Goal: Task Accomplishment & Management: Manage account settings

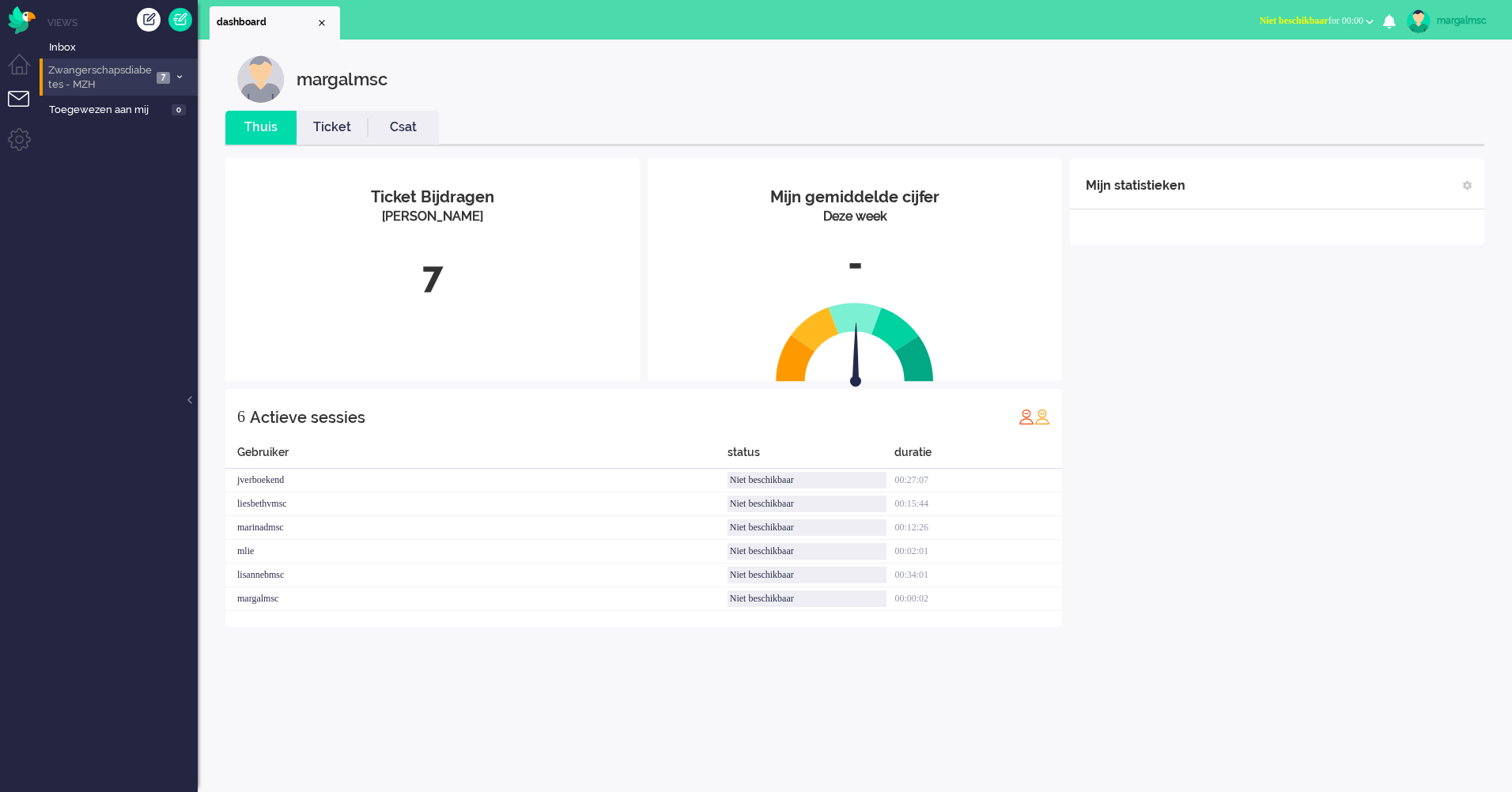
click at [108, 76] on span "Zwangerschapsdiabetes - MZH" at bounding box center [99, 78] width 106 height 29
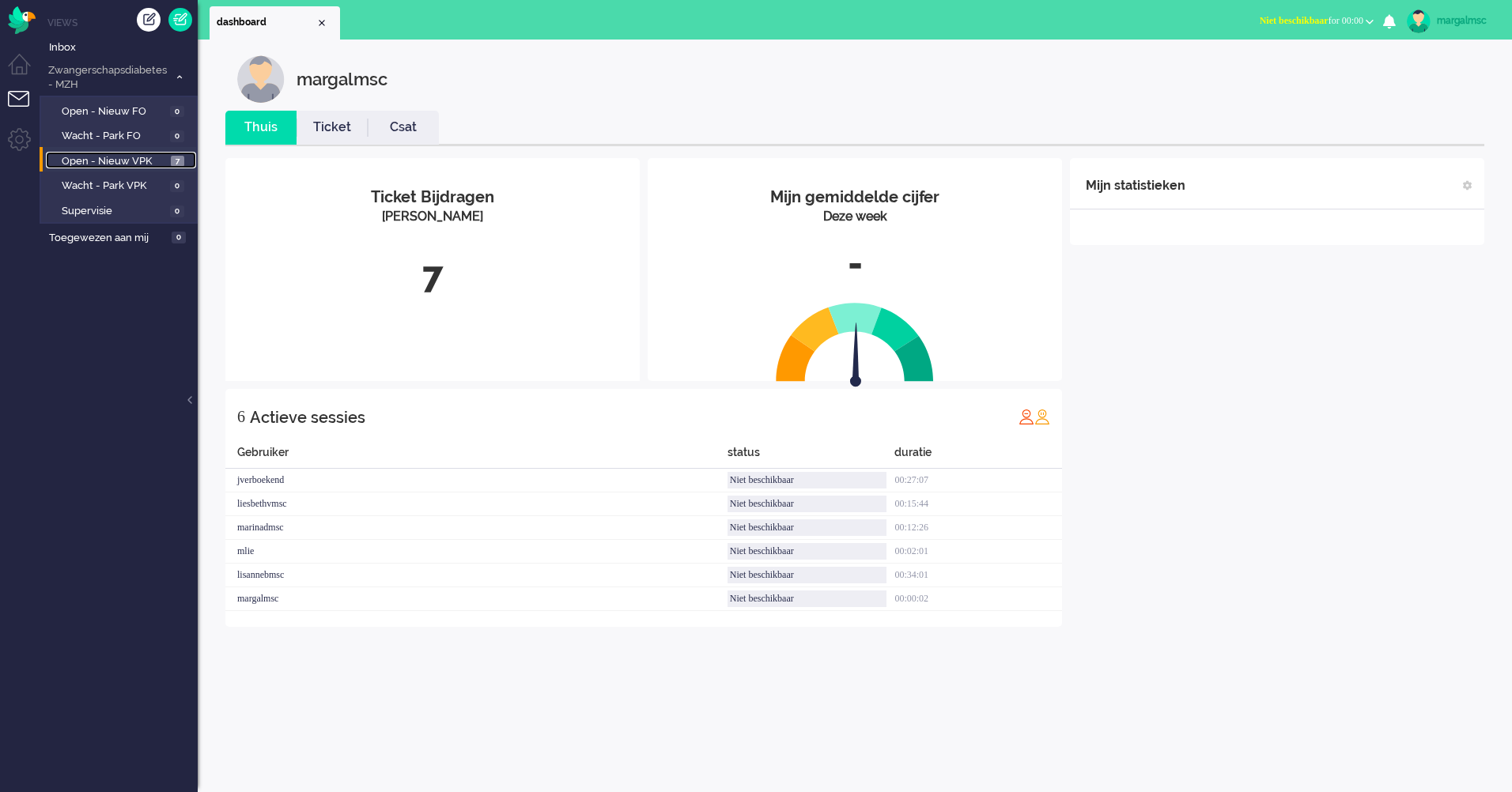
click at [143, 167] on span "Open - Nieuw VPK" at bounding box center [114, 162] width 105 height 15
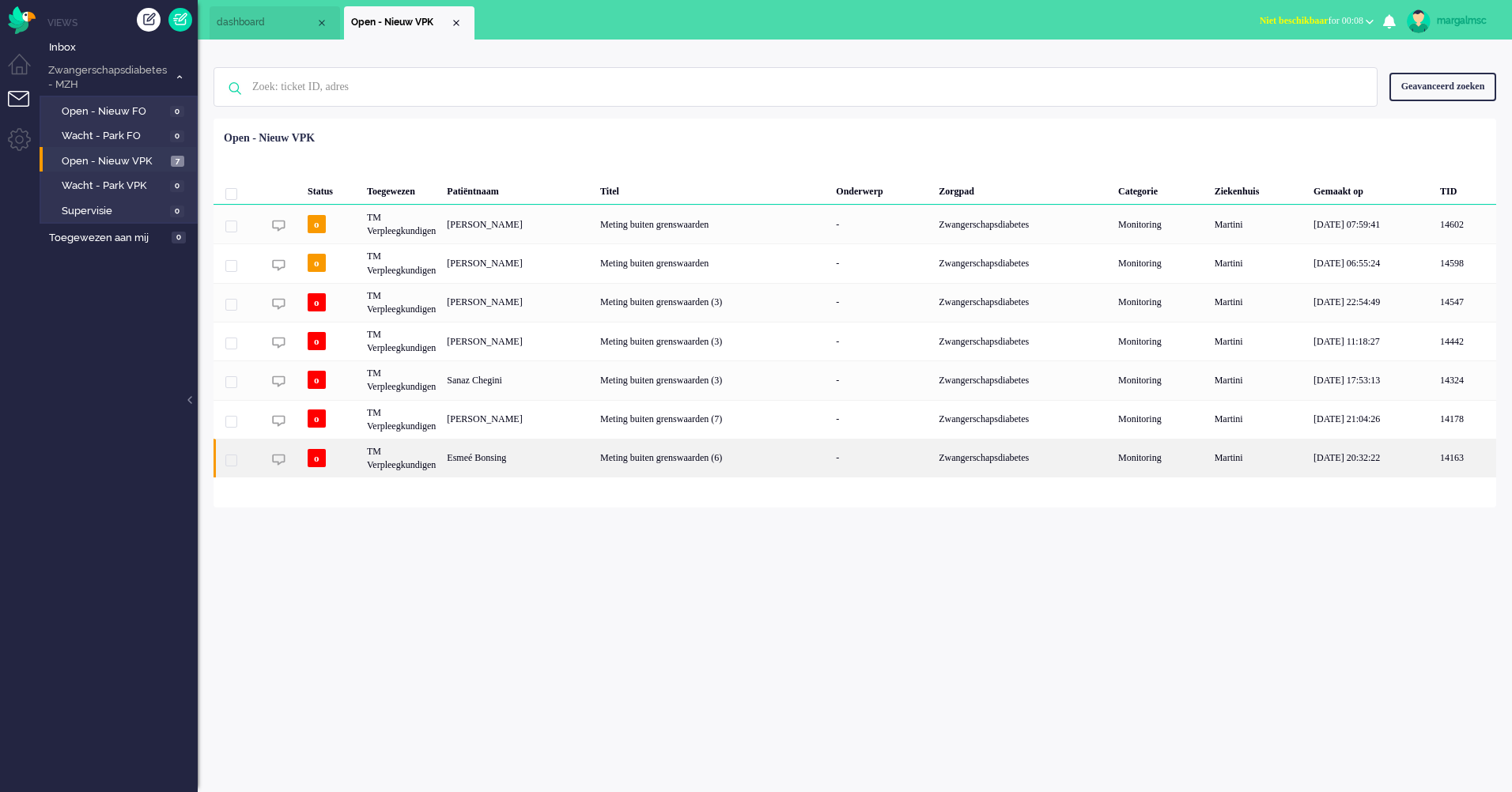
click at [567, 457] on div "Esmeé Bonsing" at bounding box center [518, 458] width 154 height 39
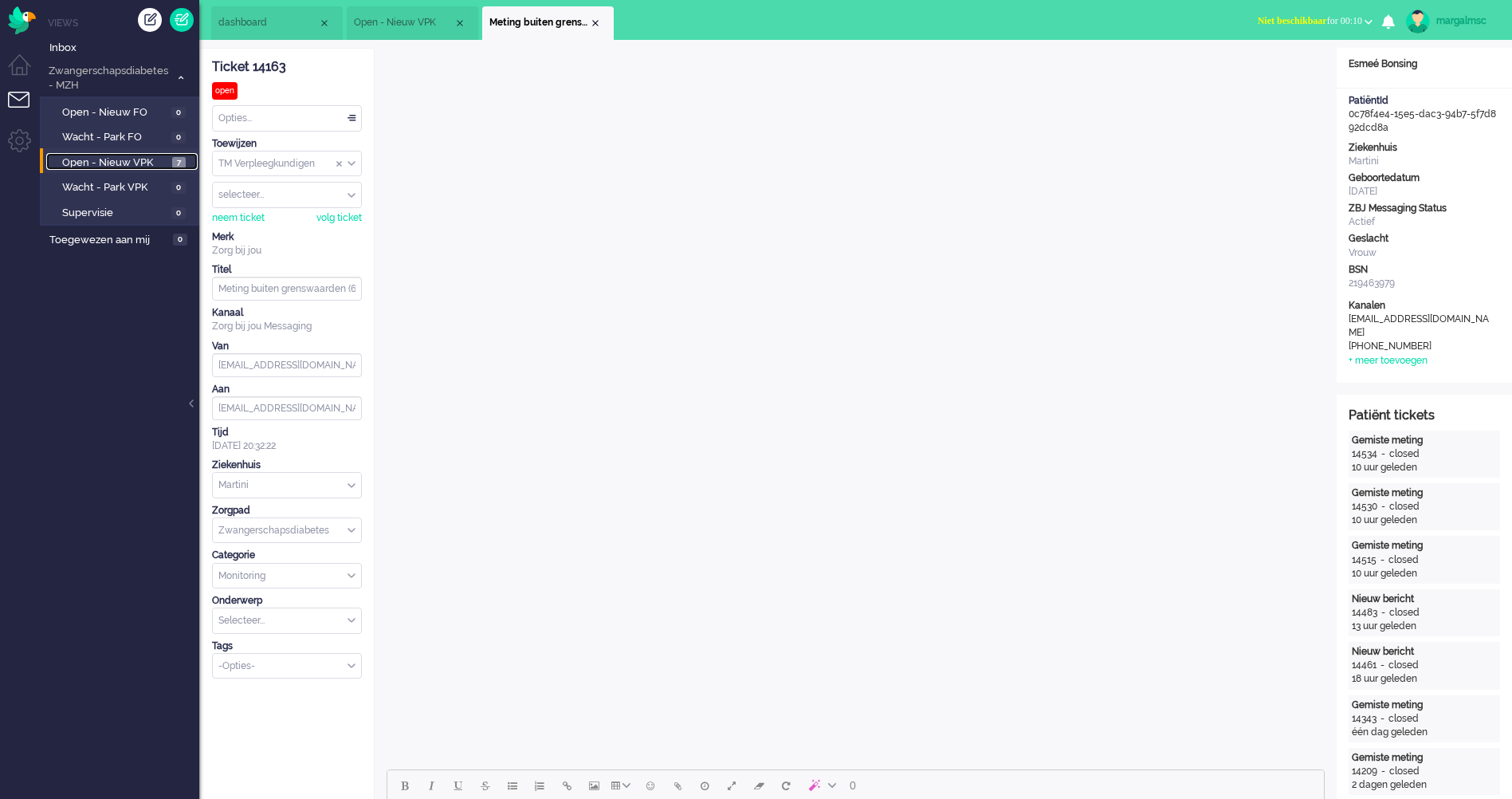
click at [102, 159] on span "Open - Nieuw VPK" at bounding box center [115, 163] width 106 height 15
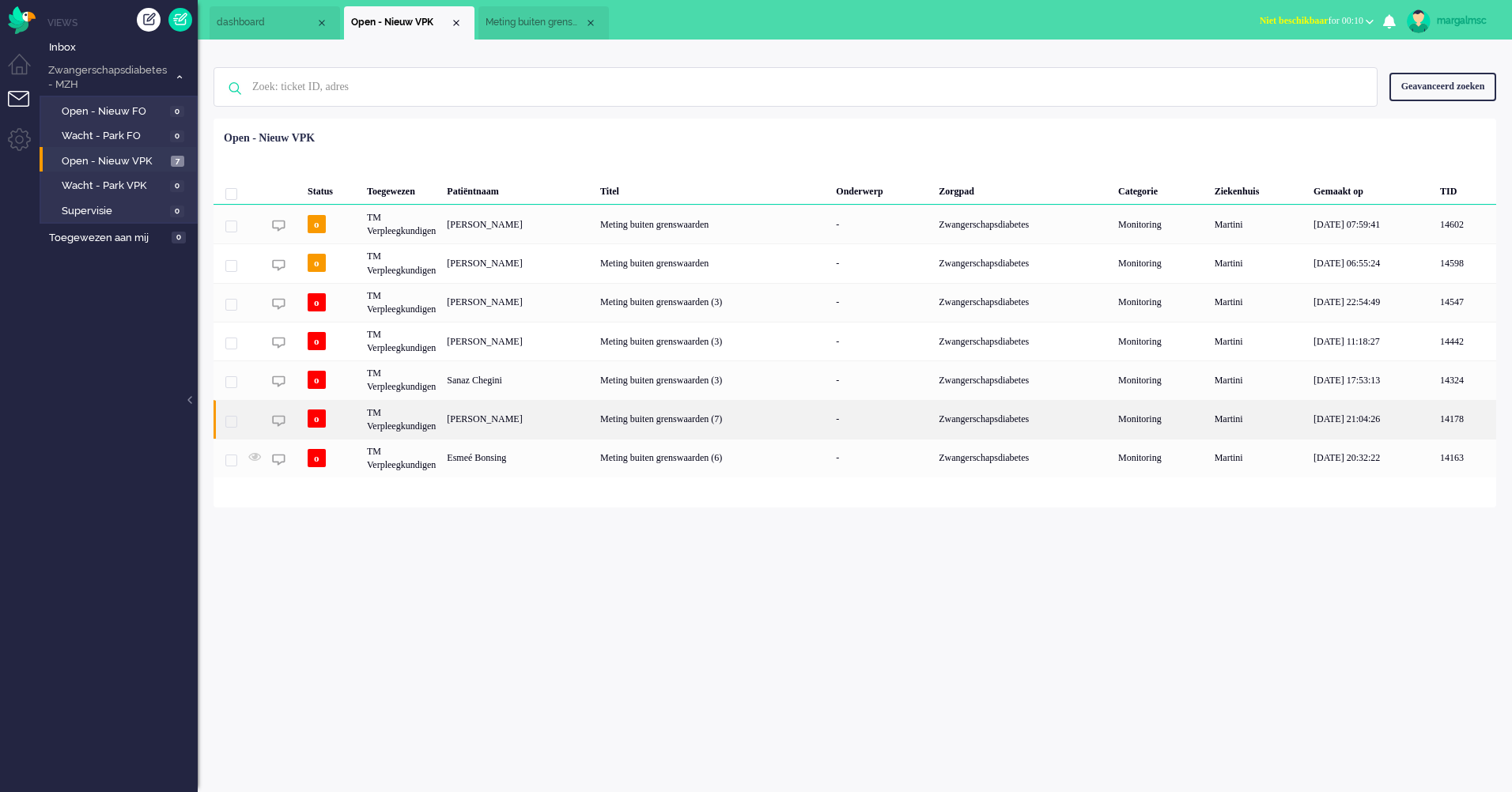
click at [639, 421] on div "Meting buiten grenswaarden (7)" at bounding box center [712, 419] width 236 height 39
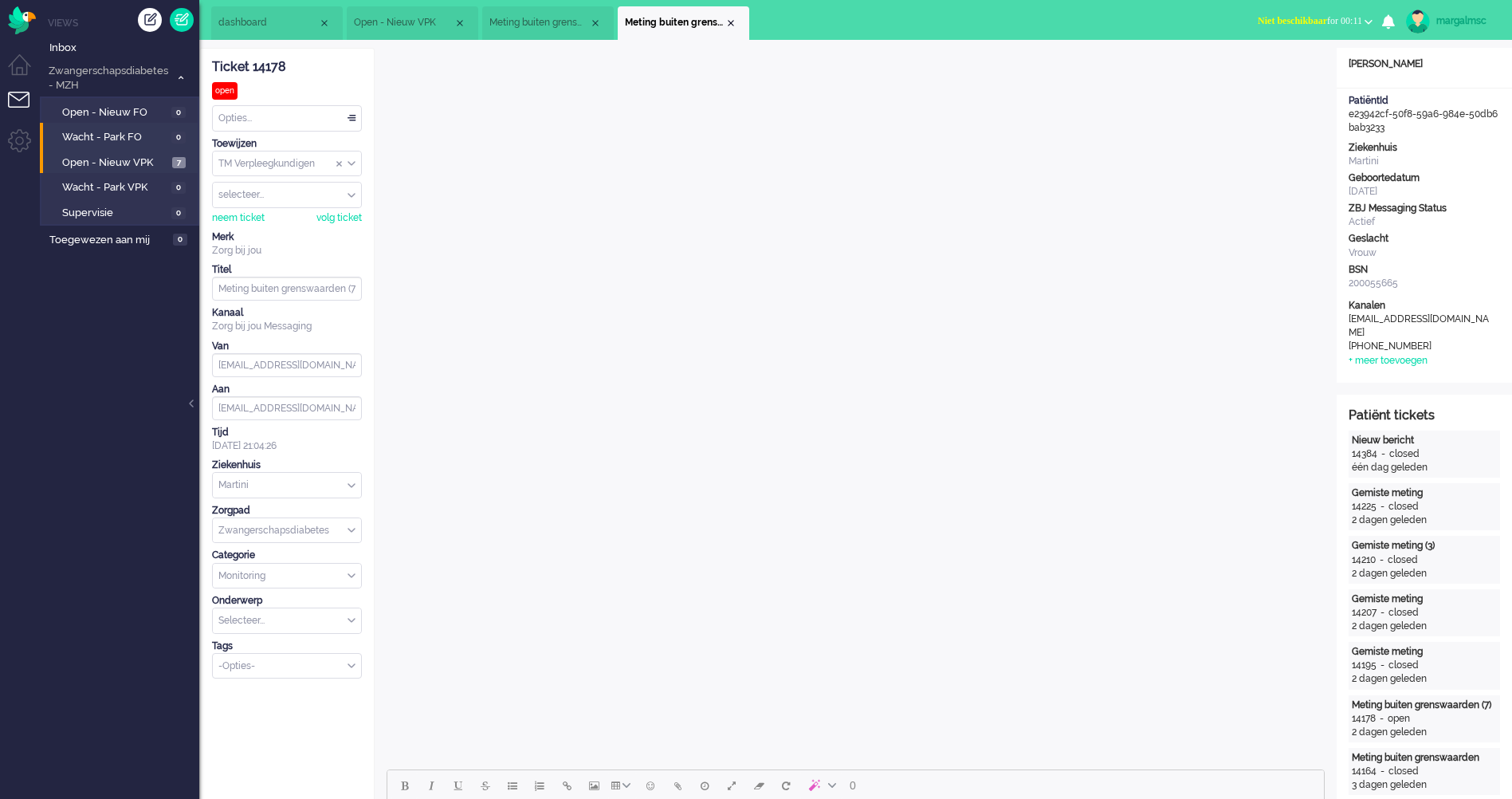
click at [100, 146] on li "Wacht - Park FO 0" at bounding box center [118, 135] width 158 height 26
click at [125, 164] on span "Open - Nieuw VPK" at bounding box center [115, 163] width 106 height 15
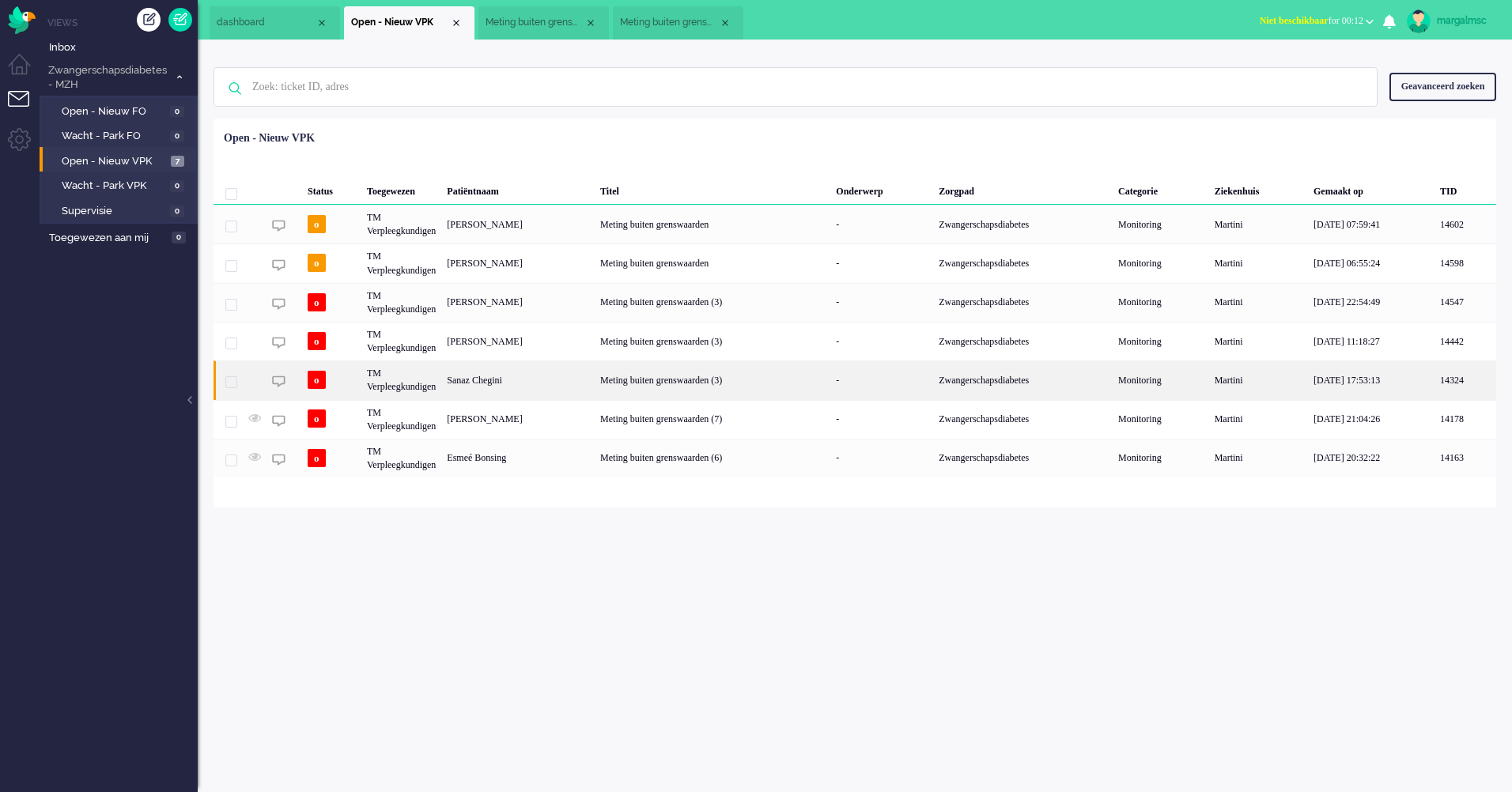
click at [517, 385] on div "Sanaz Chegini" at bounding box center [518, 380] width 154 height 39
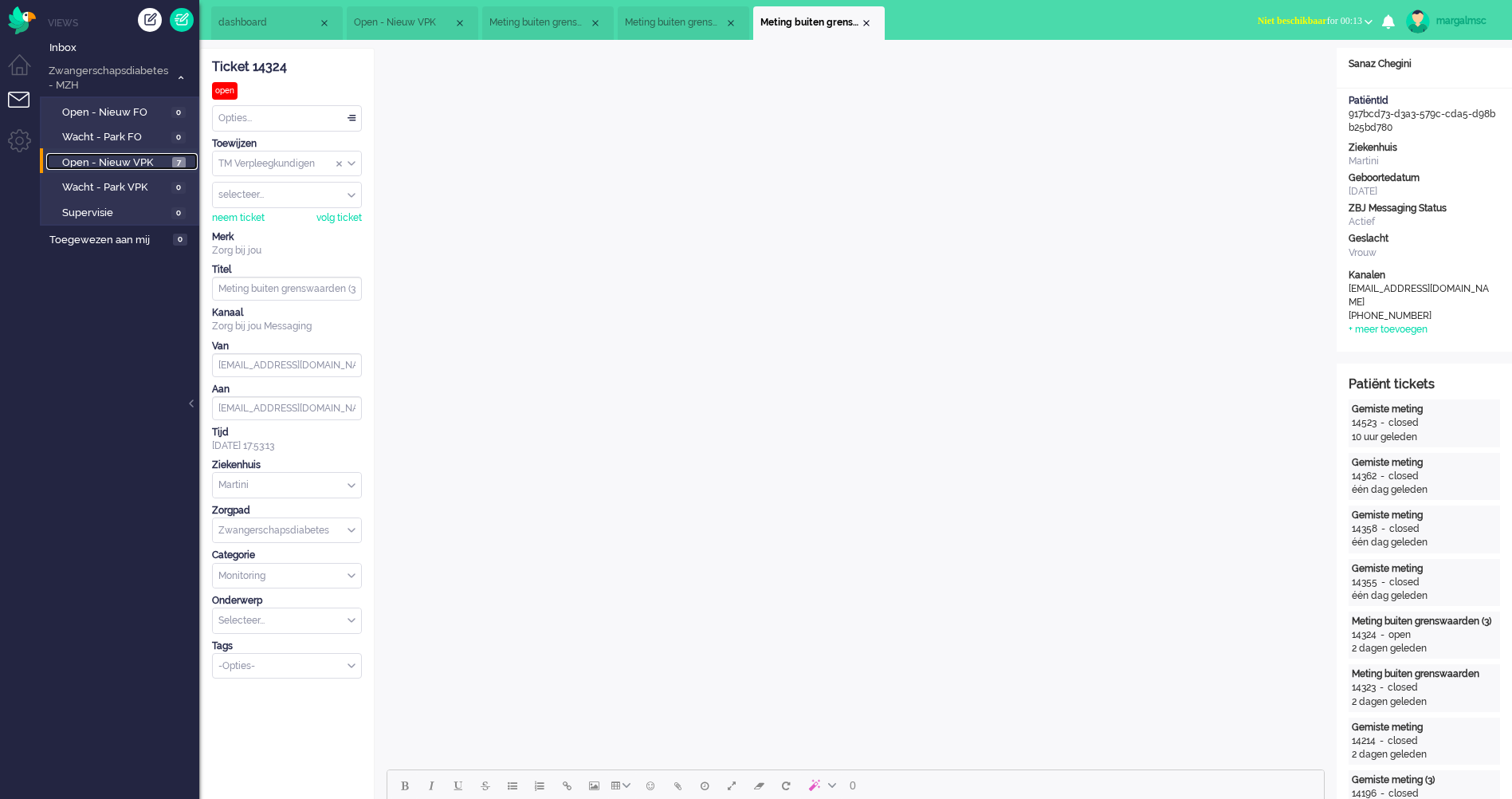
click at [117, 159] on span "Open - Nieuw VPK" at bounding box center [115, 163] width 106 height 15
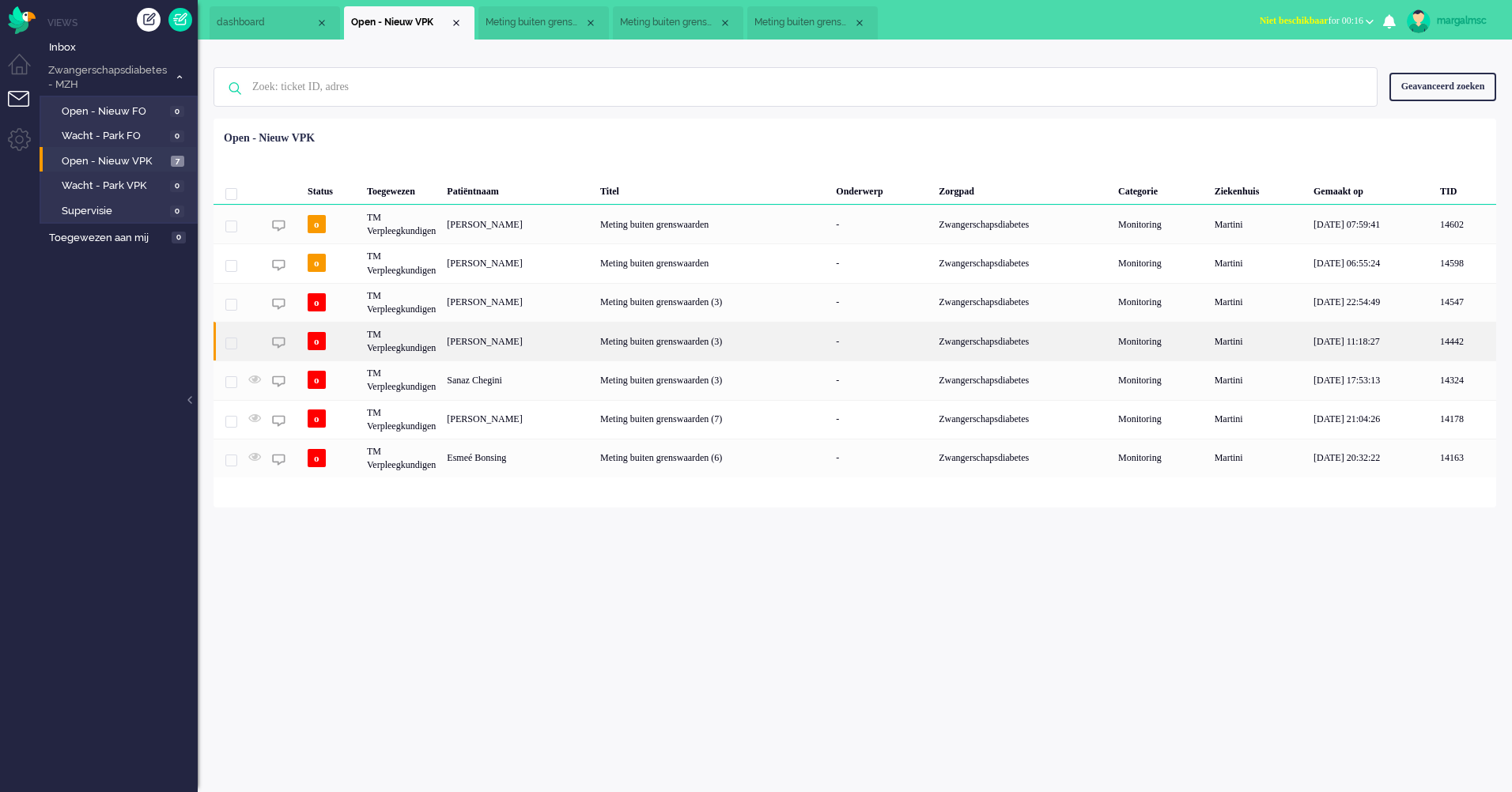
click at [481, 338] on div "[PERSON_NAME]" at bounding box center [518, 341] width 154 height 39
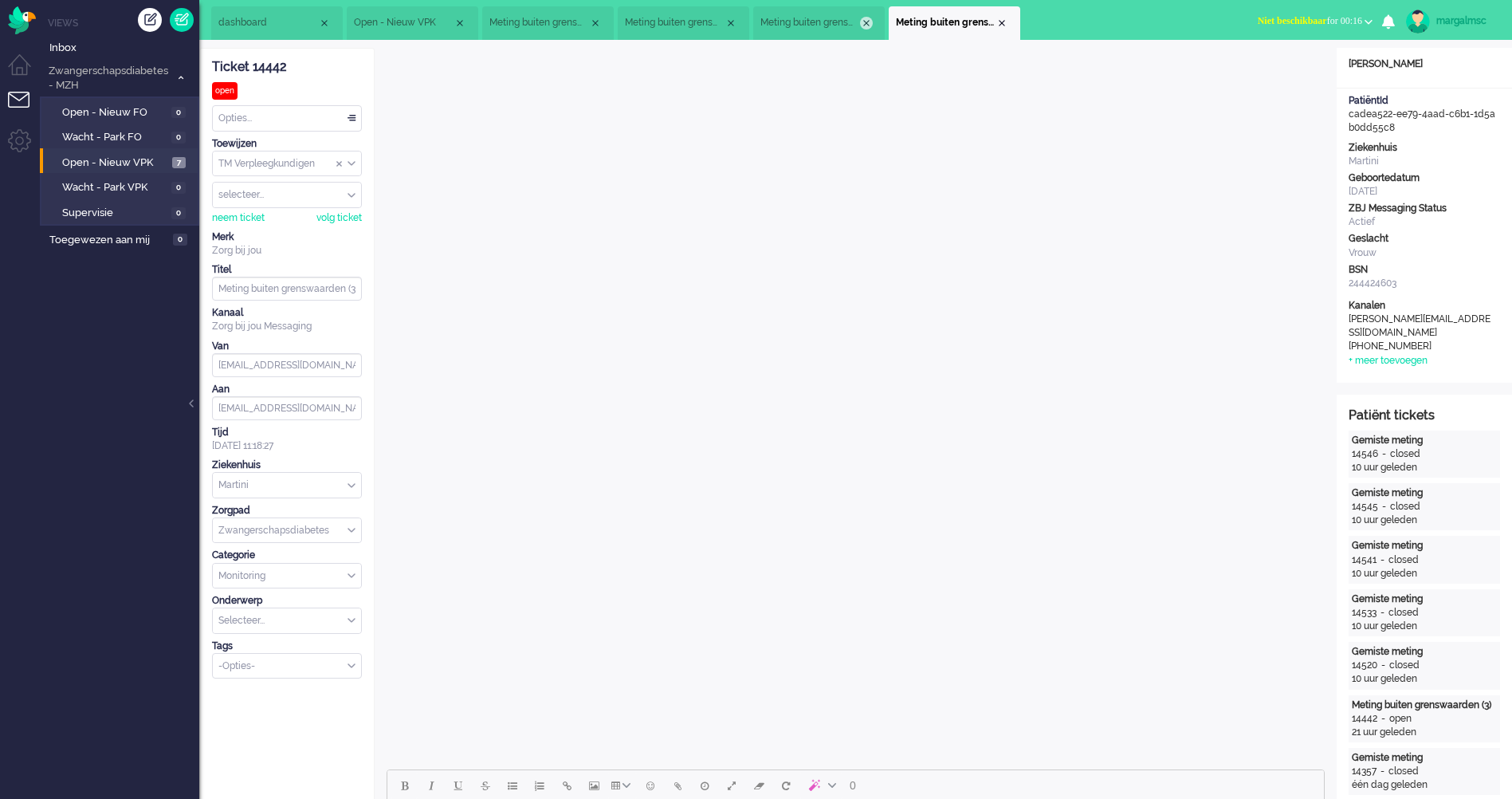
click at [868, 21] on div "Close tab" at bounding box center [866, 23] width 12 height 12
click at [729, 18] on div "Close tab" at bounding box center [731, 23] width 12 height 12
click at [597, 18] on div "Close tab" at bounding box center [596, 23] width 12 height 12
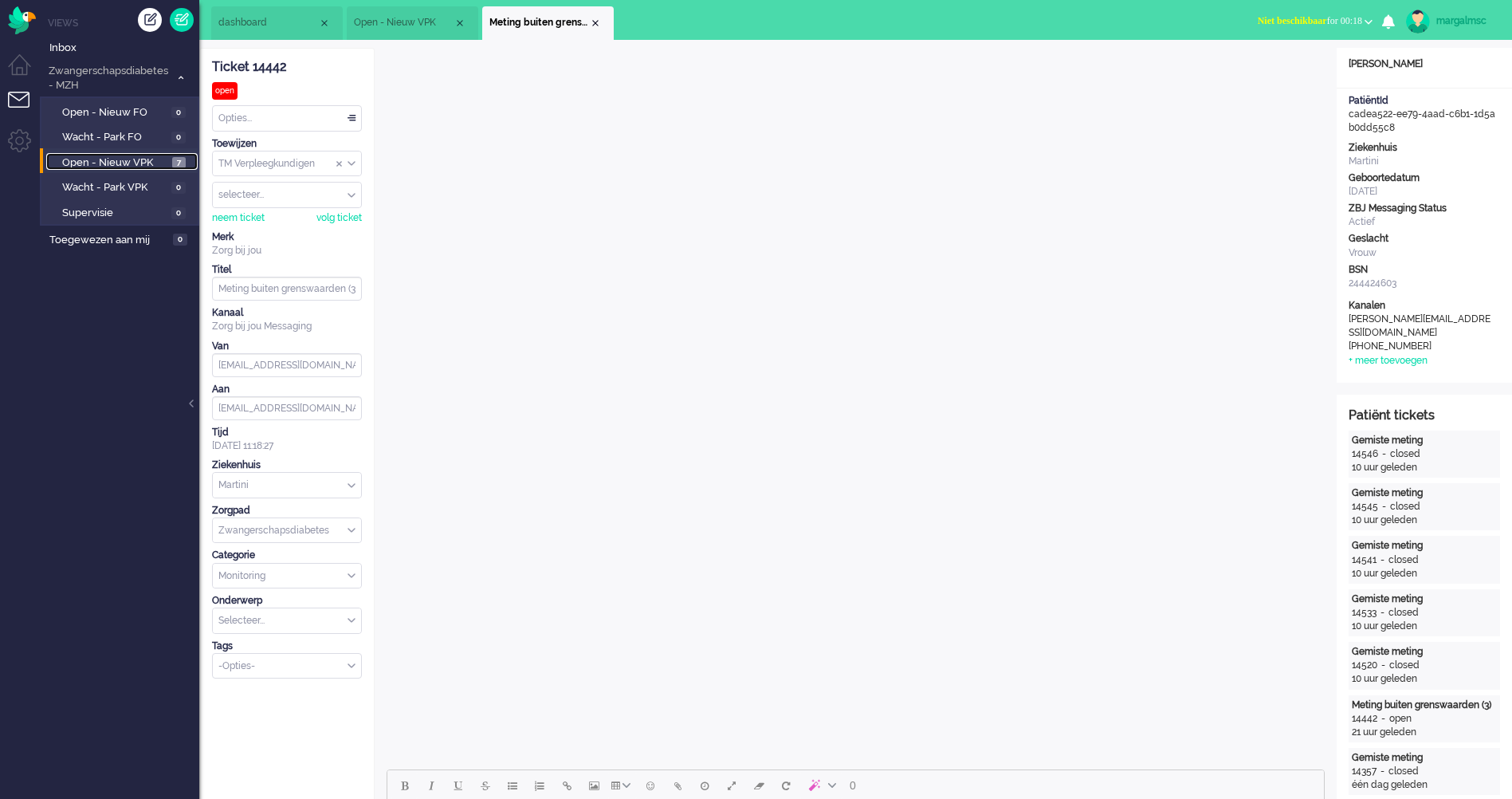
click at [135, 164] on span "Open - Nieuw VPK" at bounding box center [115, 163] width 106 height 15
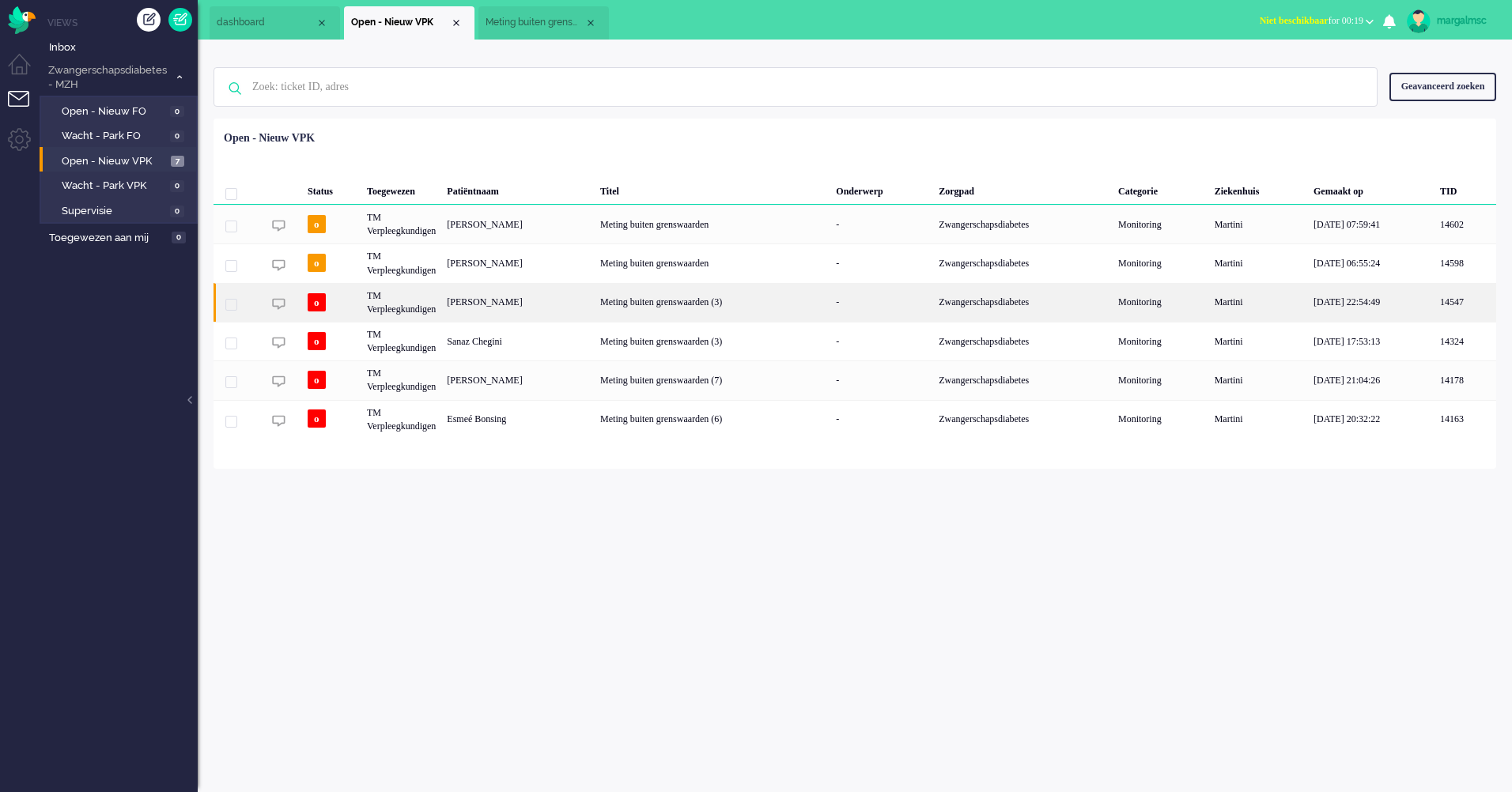
click at [590, 301] on div "[PERSON_NAME]" at bounding box center [518, 302] width 154 height 39
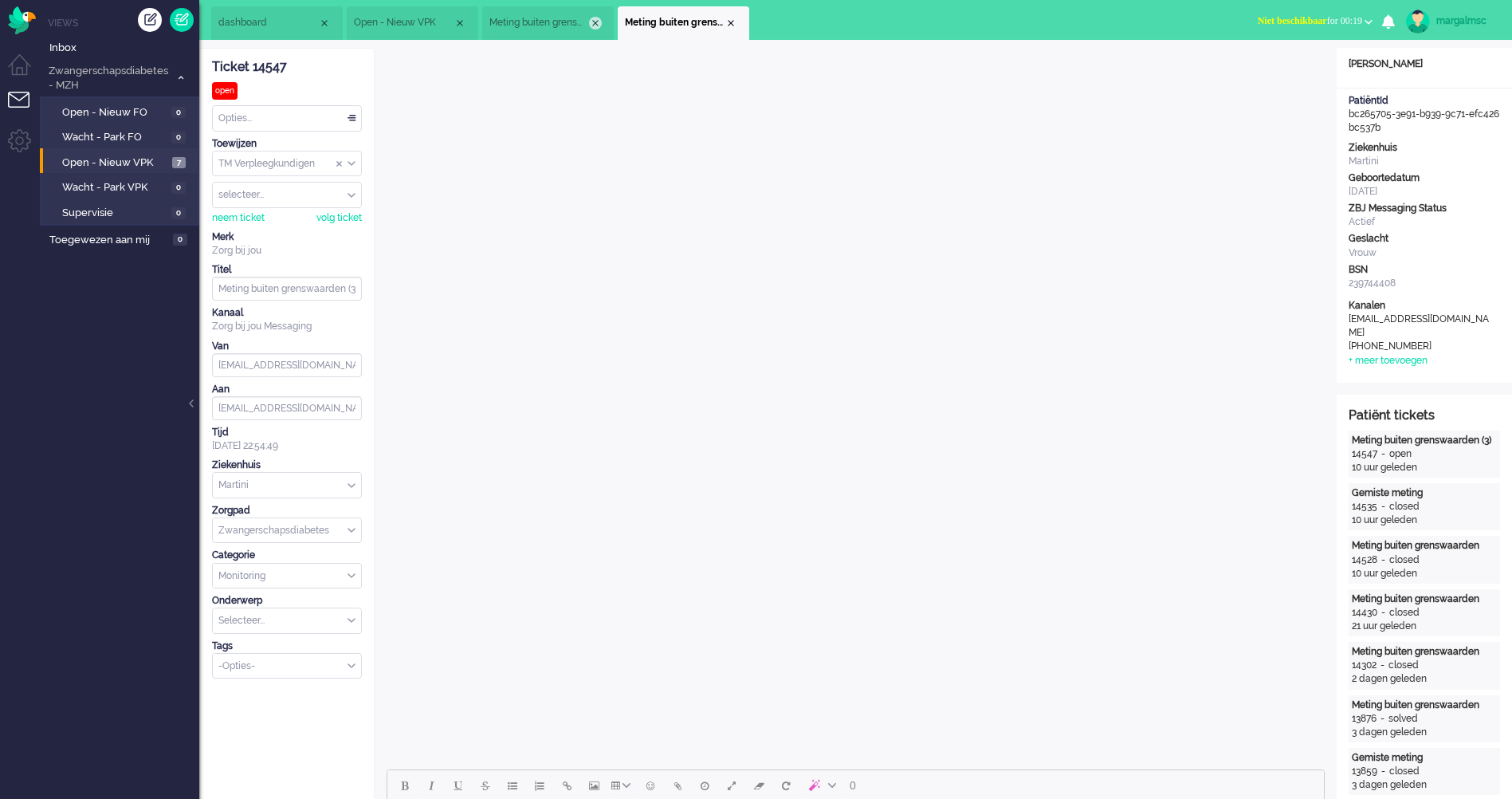
click at [597, 21] on div "Close tab" at bounding box center [596, 23] width 12 height 12
click at [118, 160] on span "Open - Nieuw VPK" at bounding box center [115, 163] width 105 height 15
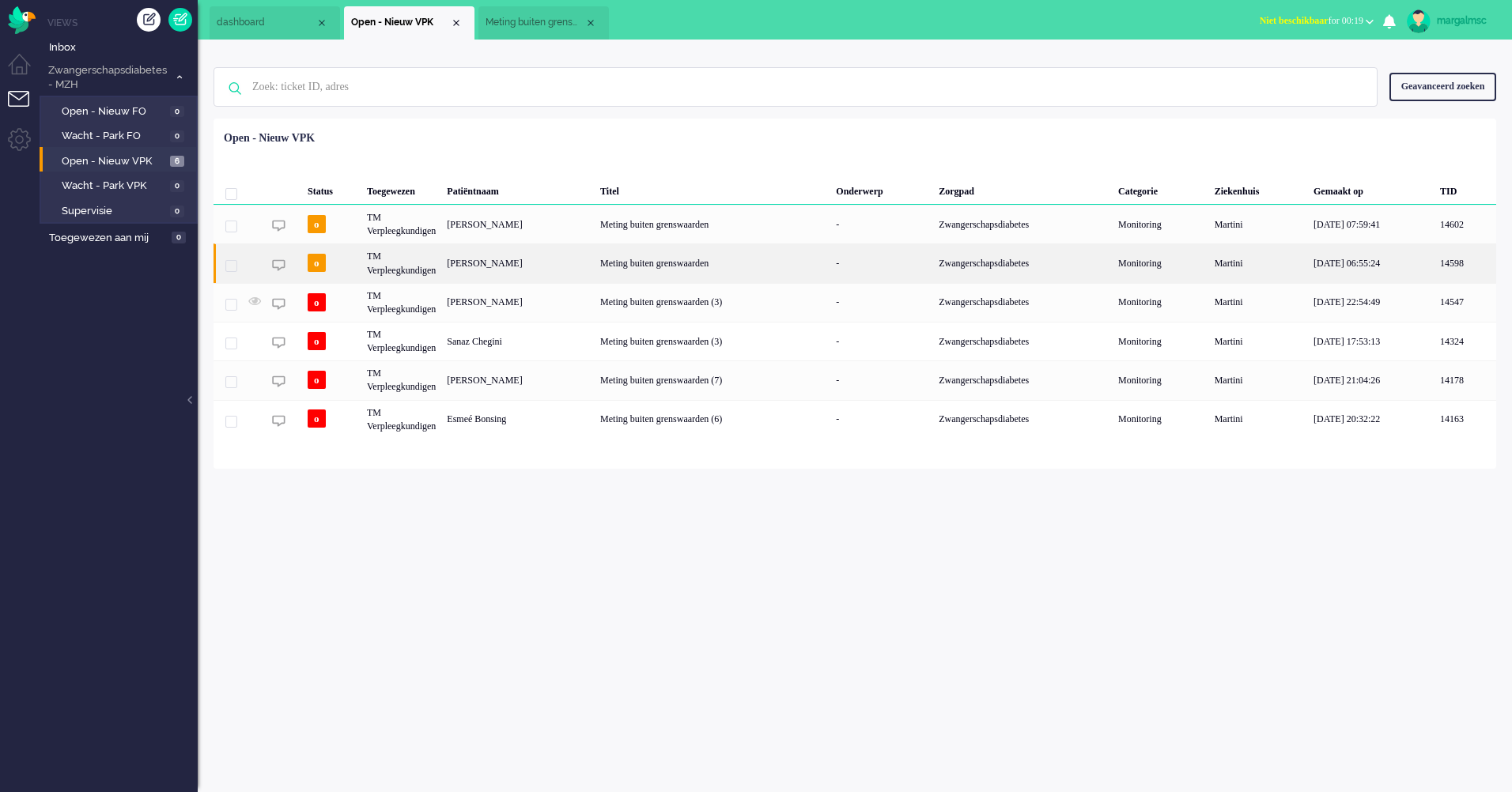
click at [594, 264] on div "[PERSON_NAME]" at bounding box center [518, 263] width 154 height 39
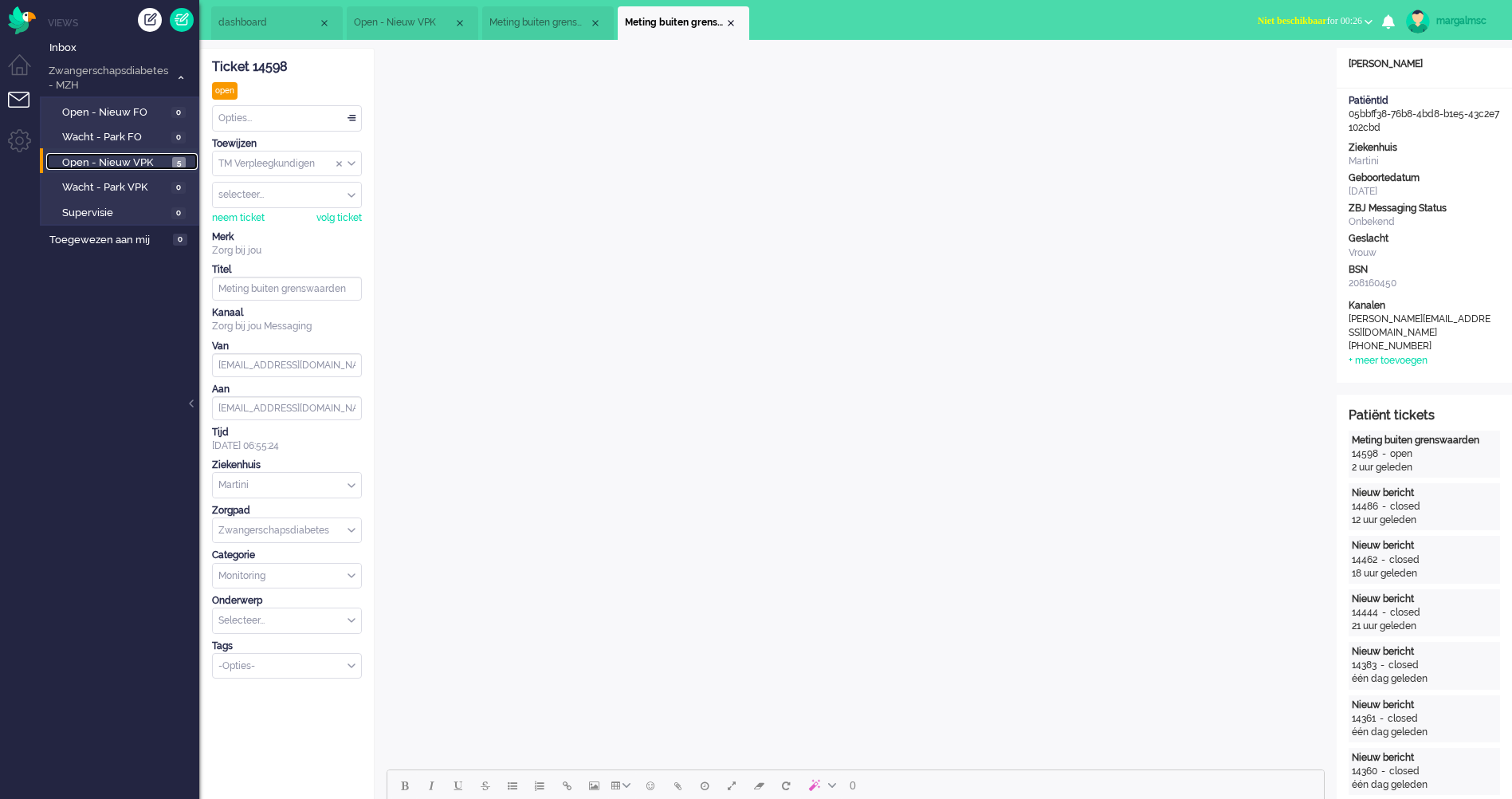
click at [100, 161] on span "Open - Nieuw VPK" at bounding box center [115, 163] width 106 height 15
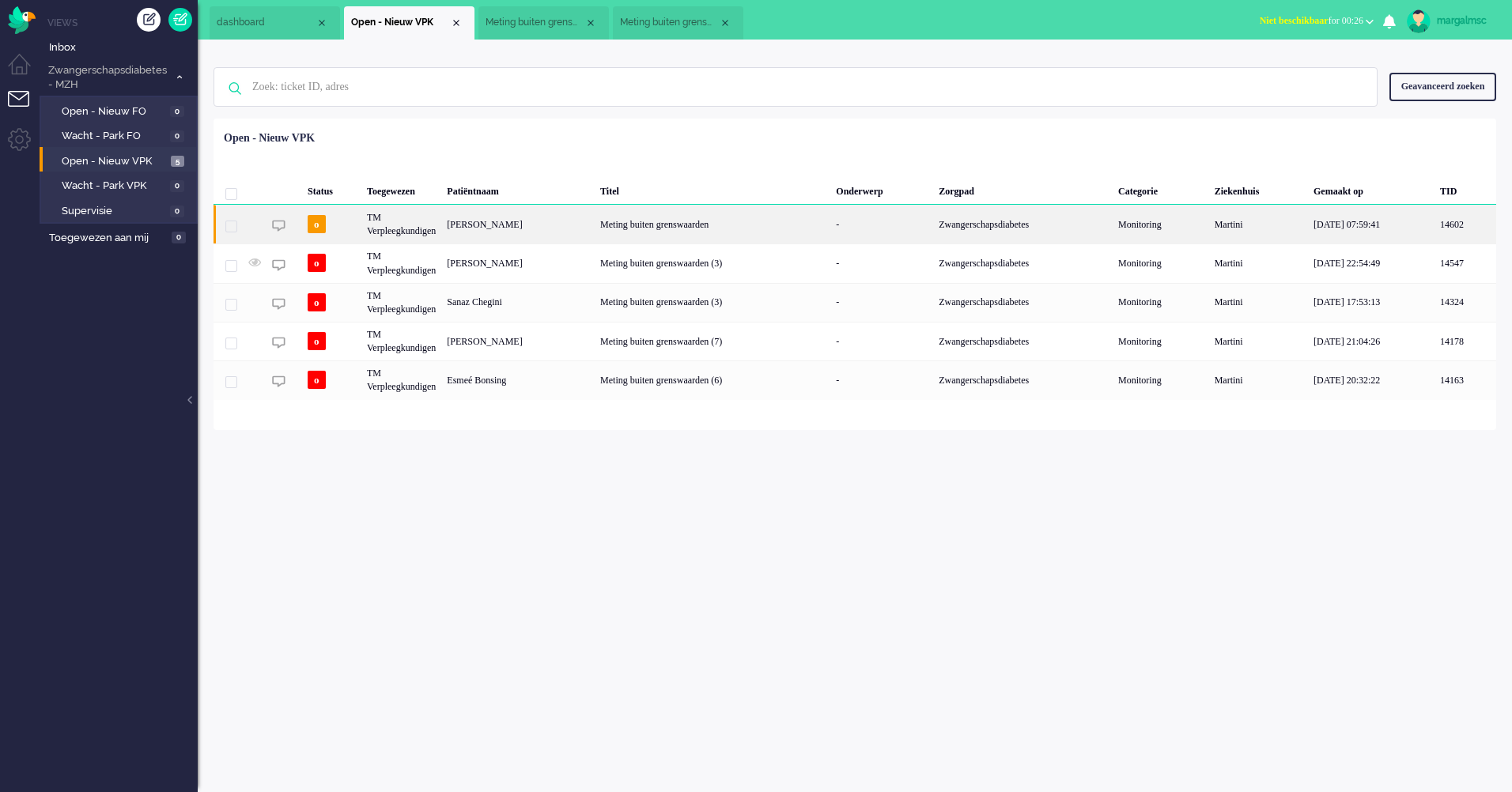
click at [534, 215] on div "[PERSON_NAME]" at bounding box center [518, 224] width 154 height 39
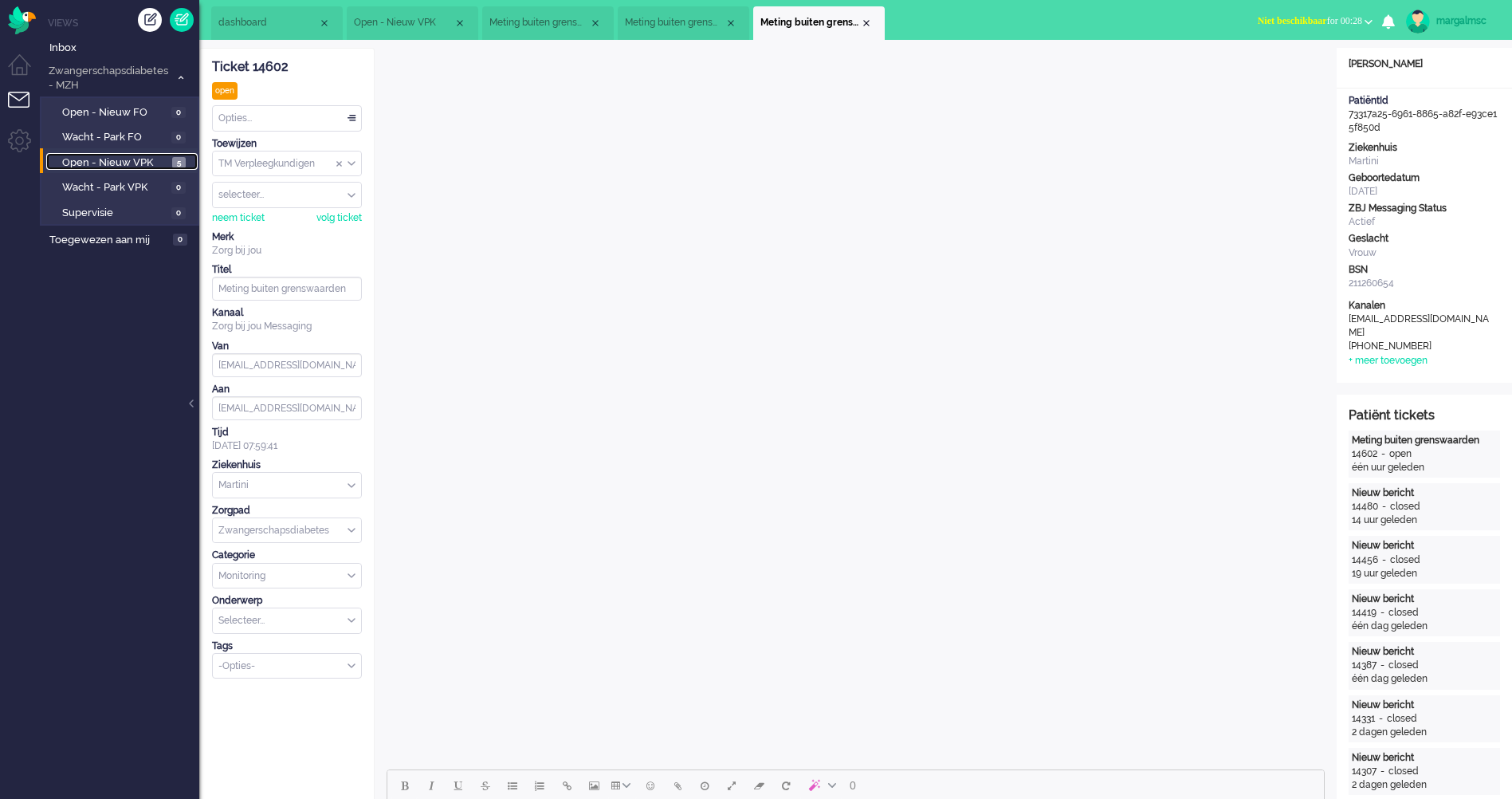
click at [134, 159] on span "Open - Nieuw VPK" at bounding box center [115, 163] width 106 height 15
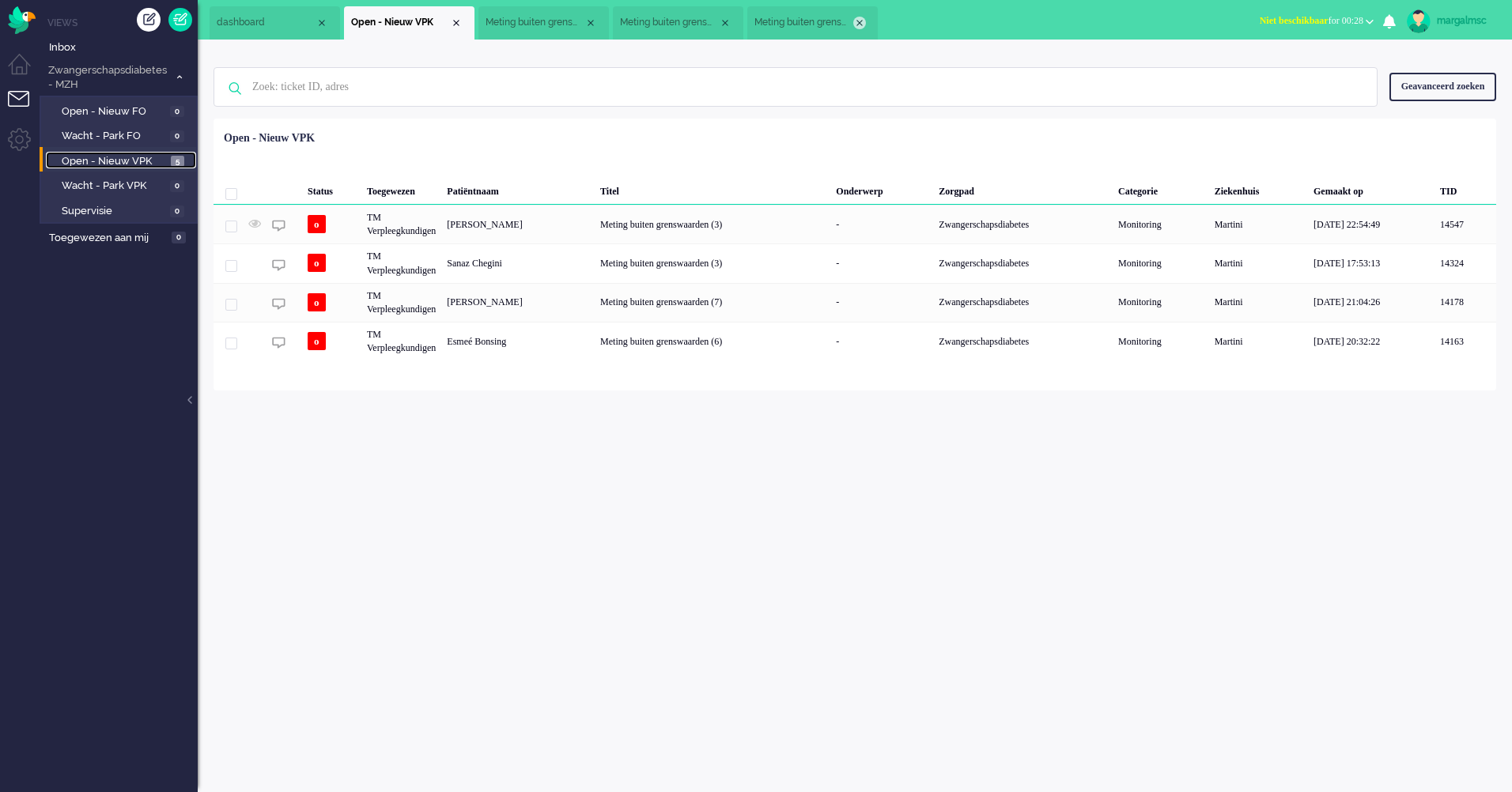
click at [859, 23] on div "Close tab" at bounding box center [859, 23] width 12 height 12
click at [731, 26] on li "Meting buiten grenswaarden" at bounding box center [678, 23] width 131 height 34
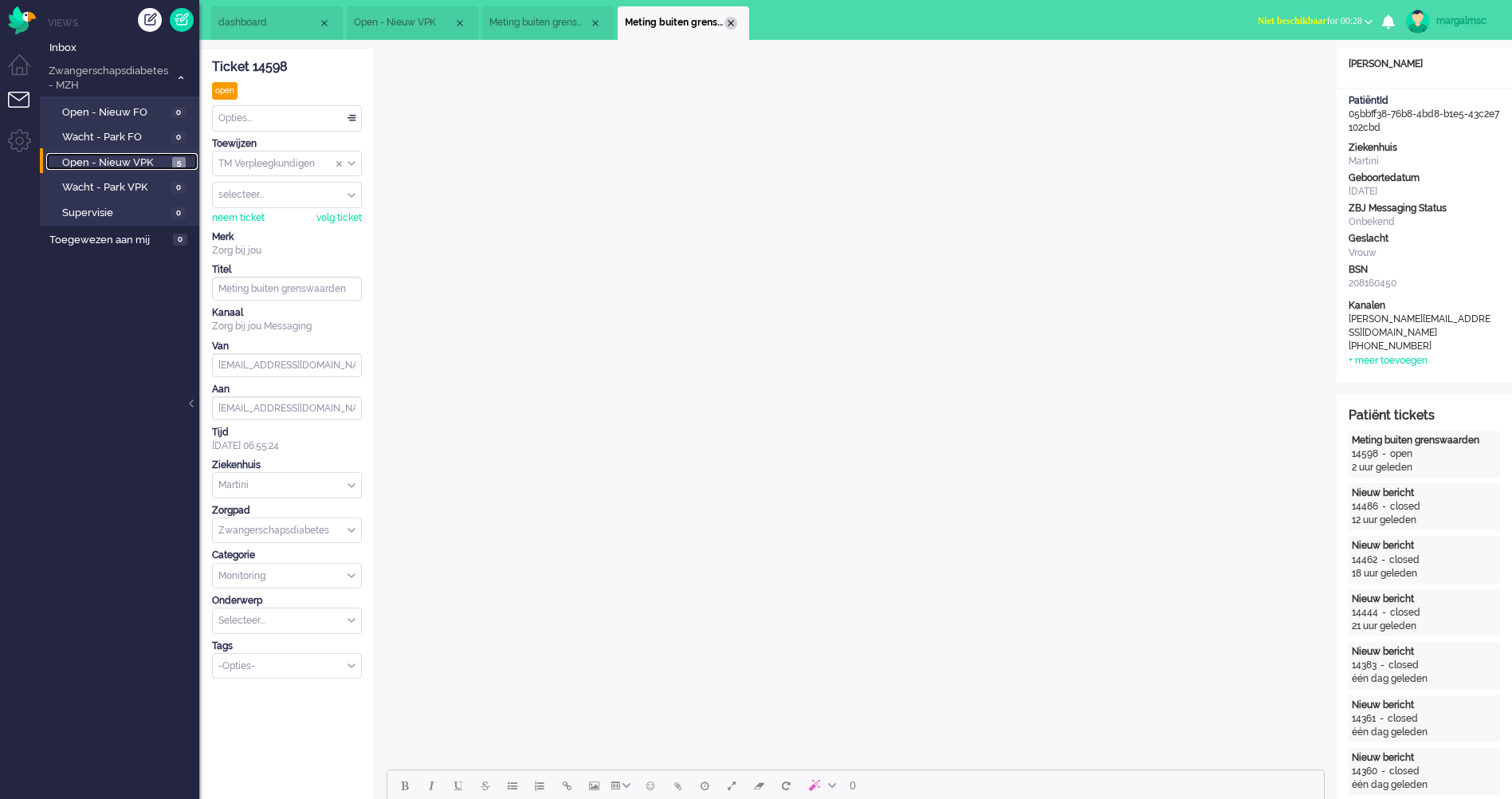
click at [731, 24] on div "Close tab" at bounding box center [731, 23] width 12 height 12
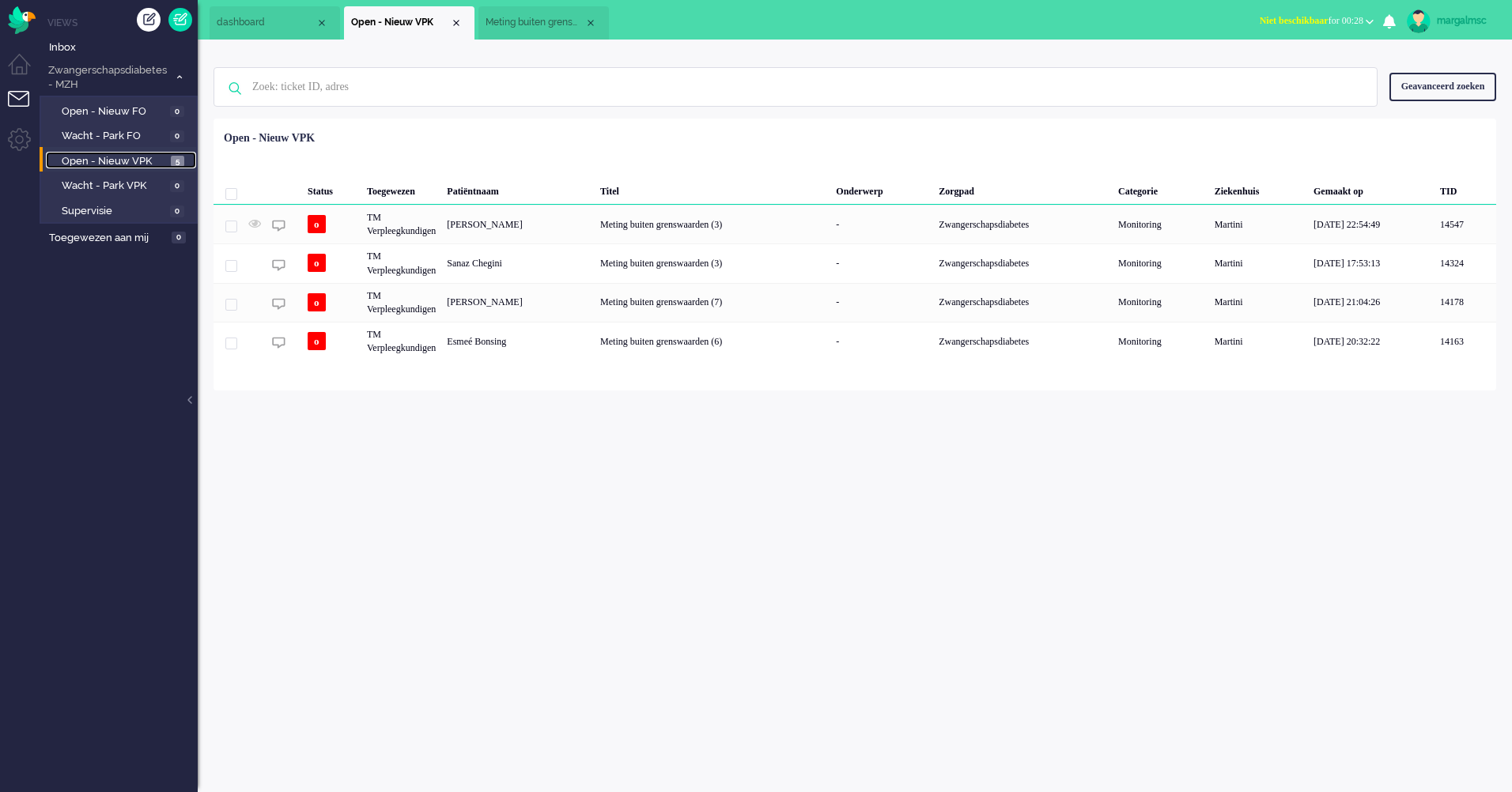
click at [539, 13] on li "Meting buiten grenswaarden (3)" at bounding box center [544, 23] width 131 height 34
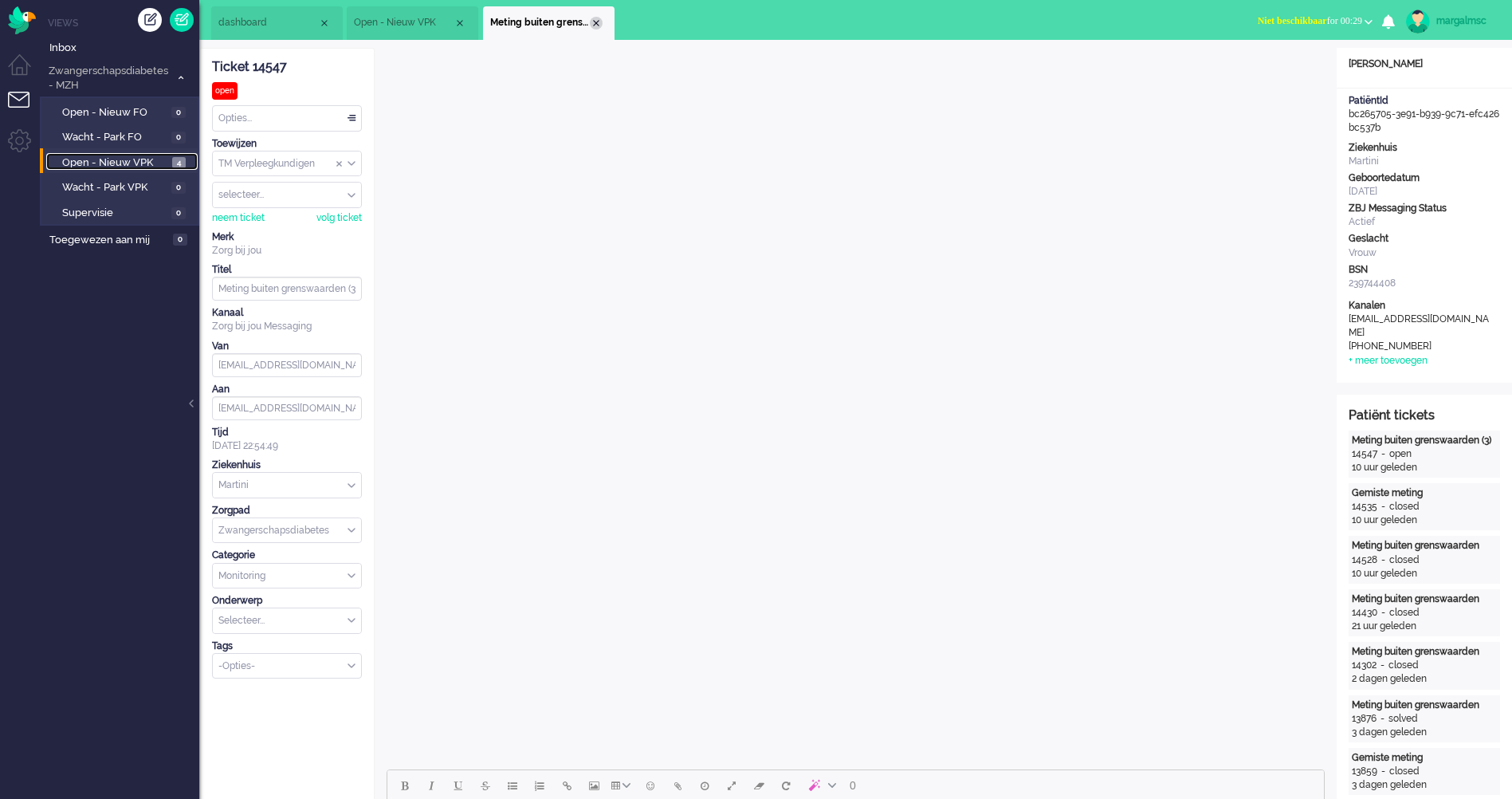
click at [597, 24] on div "Close tab" at bounding box center [596, 23] width 12 height 12
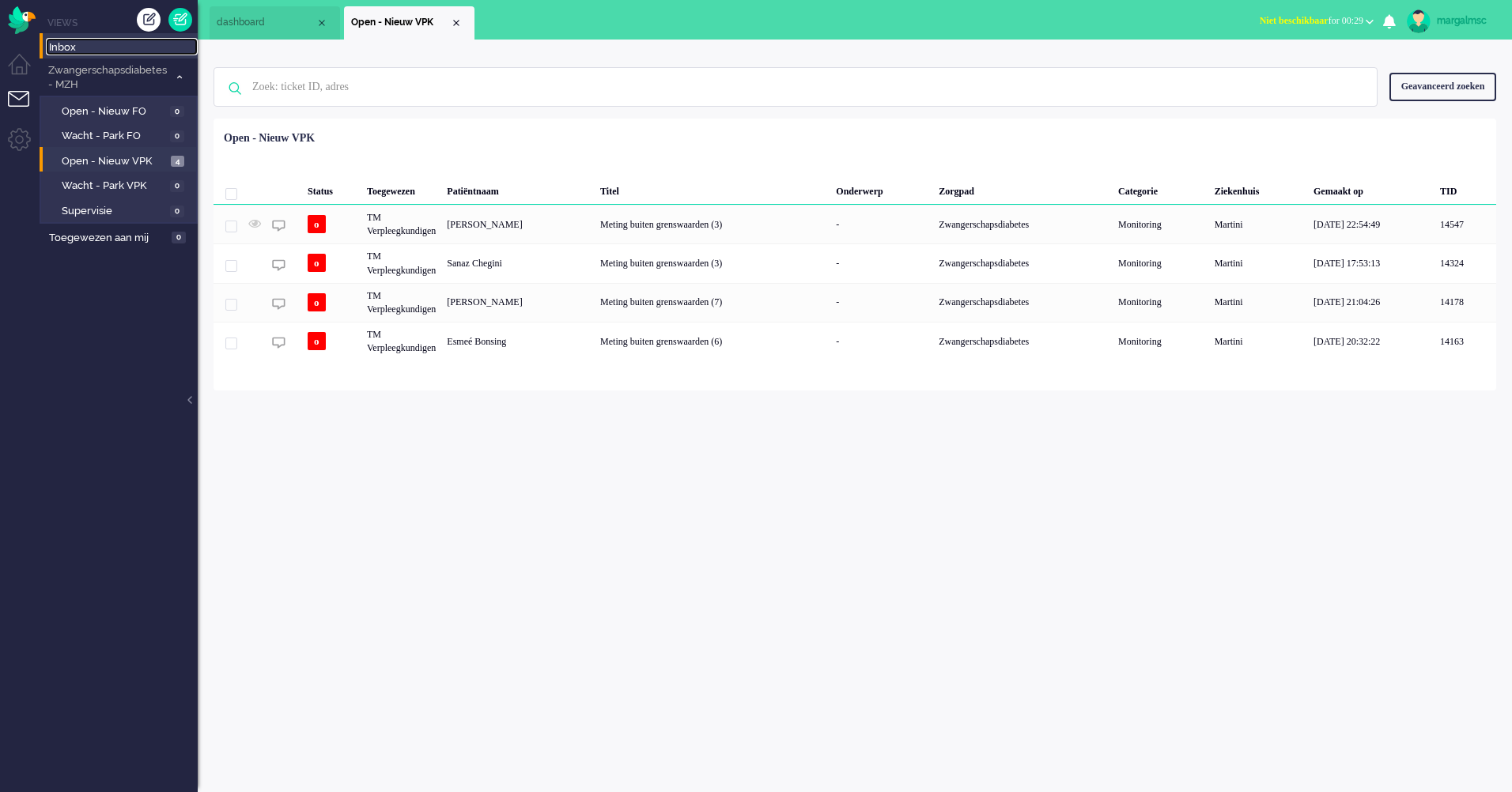
click at [88, 48] on span "Inbox" at bounding box center [124, 48] width 148 height 15
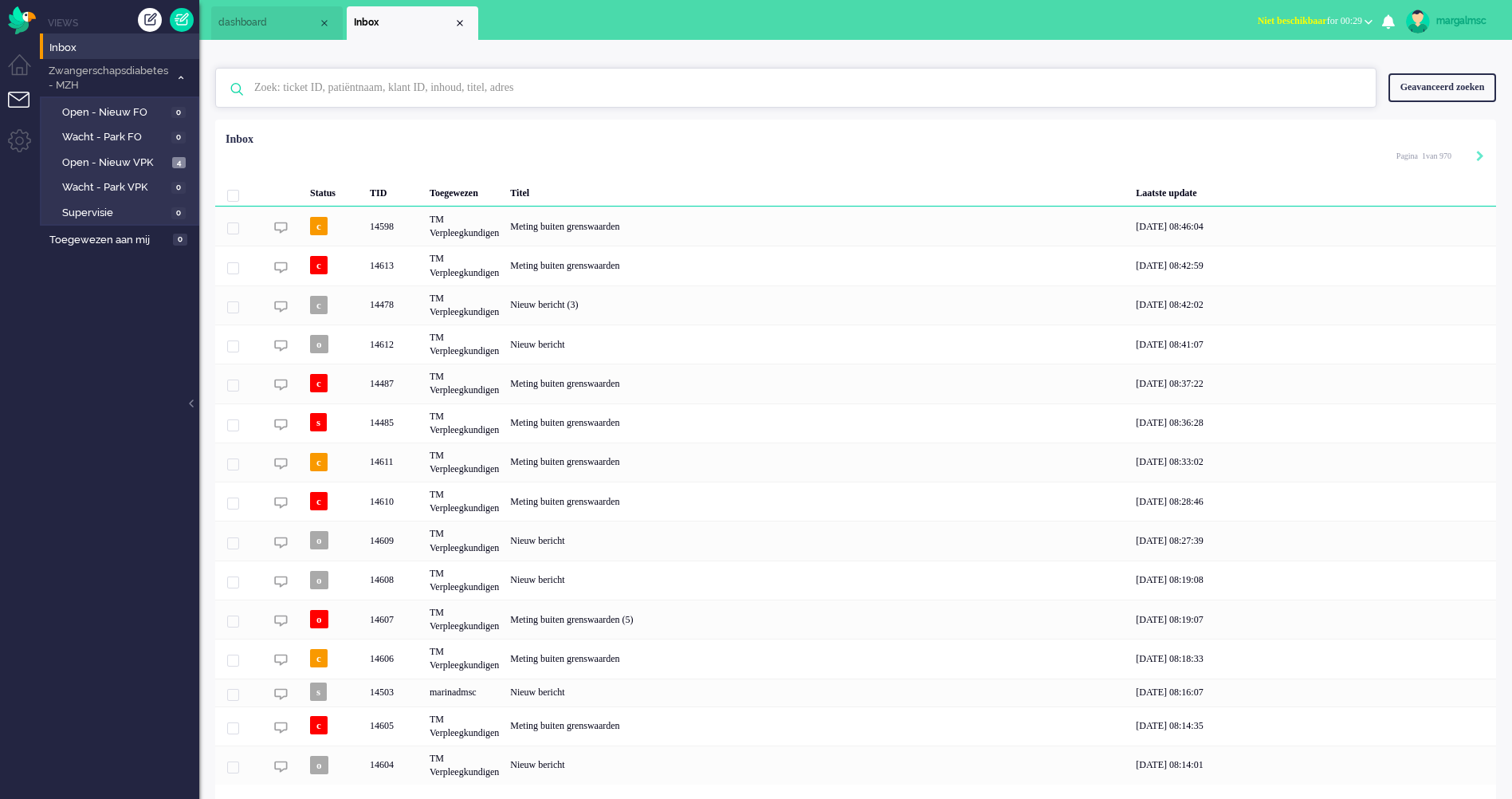
click at [376, 92] on input "text" at bounding box center [798, 87] width 1112 height 38
type input "kooistra"
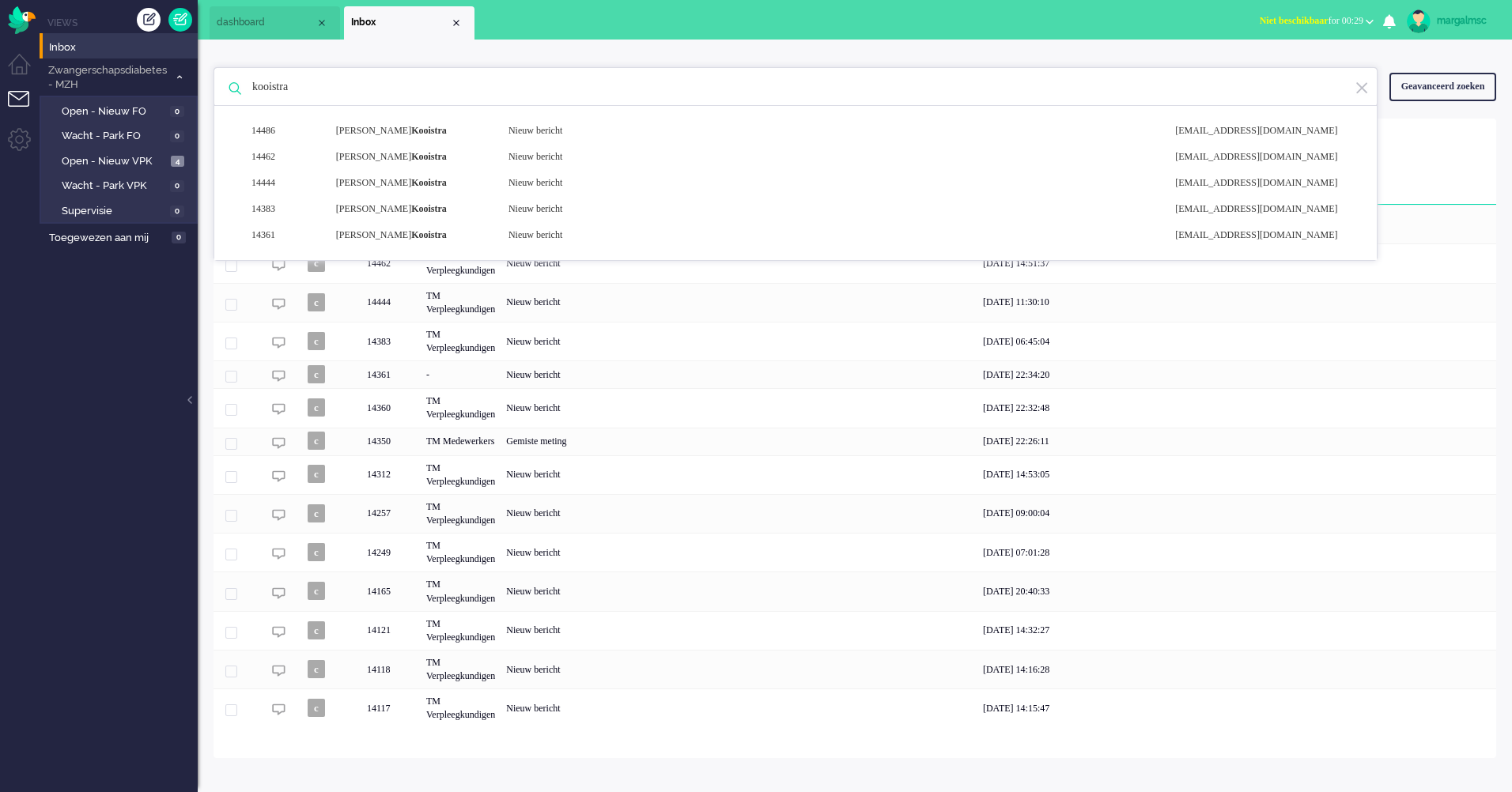
click at [474, 85] on input "kooistra" at bounding box center [798, 87] width 1115 height 38
click at [130, 455] on ul "Views Inbox Zwangerschapsdiabetes - MZH 4 Open - Nieuw FO 0 Wacht - Park FO 0 O…" at bounding box center [118, 396] width 158 height 792
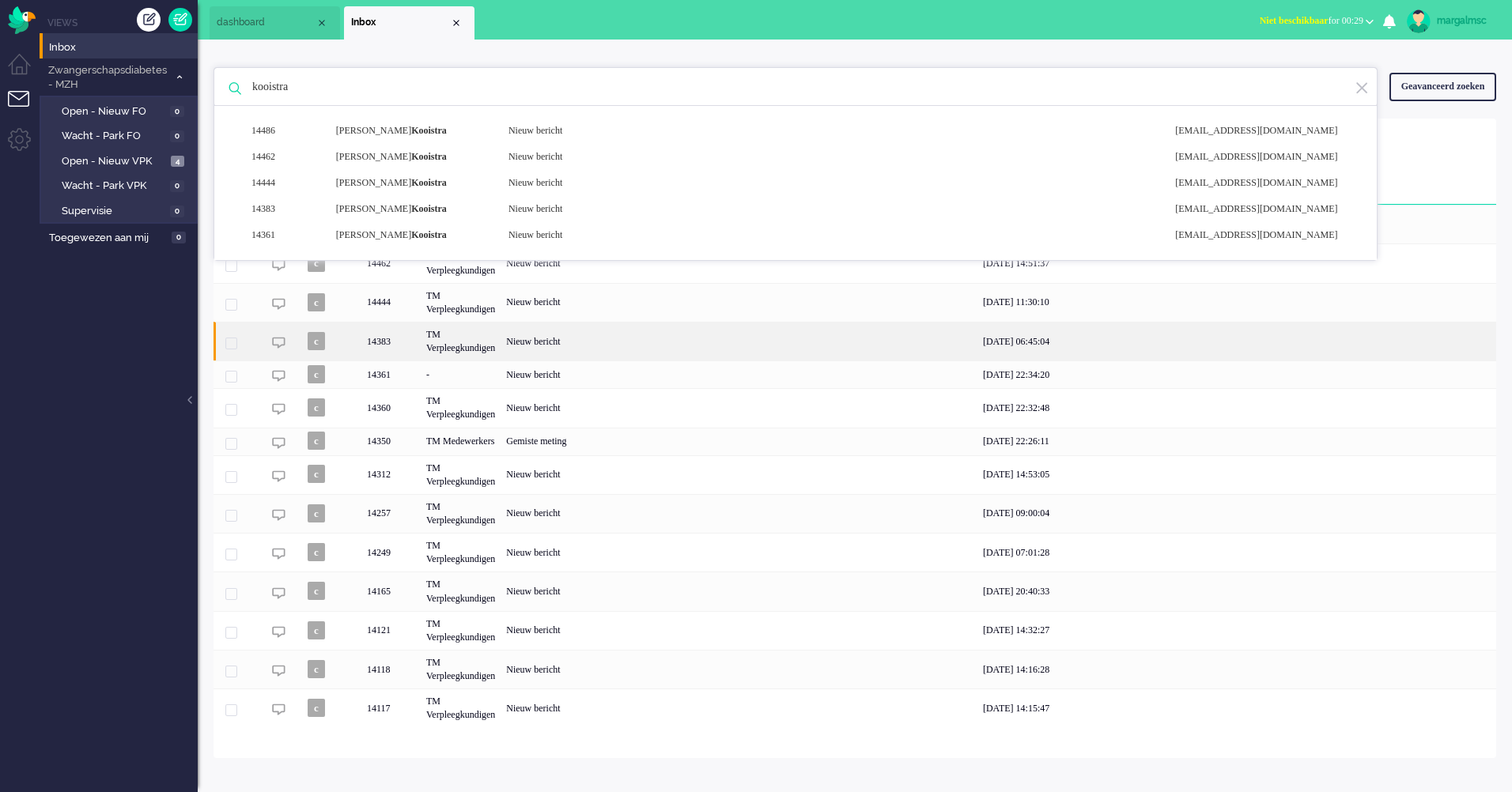
click at [465, 338] on div "TM Verpleegkundigen" at bounding box center [460, 341] width 79 height 39
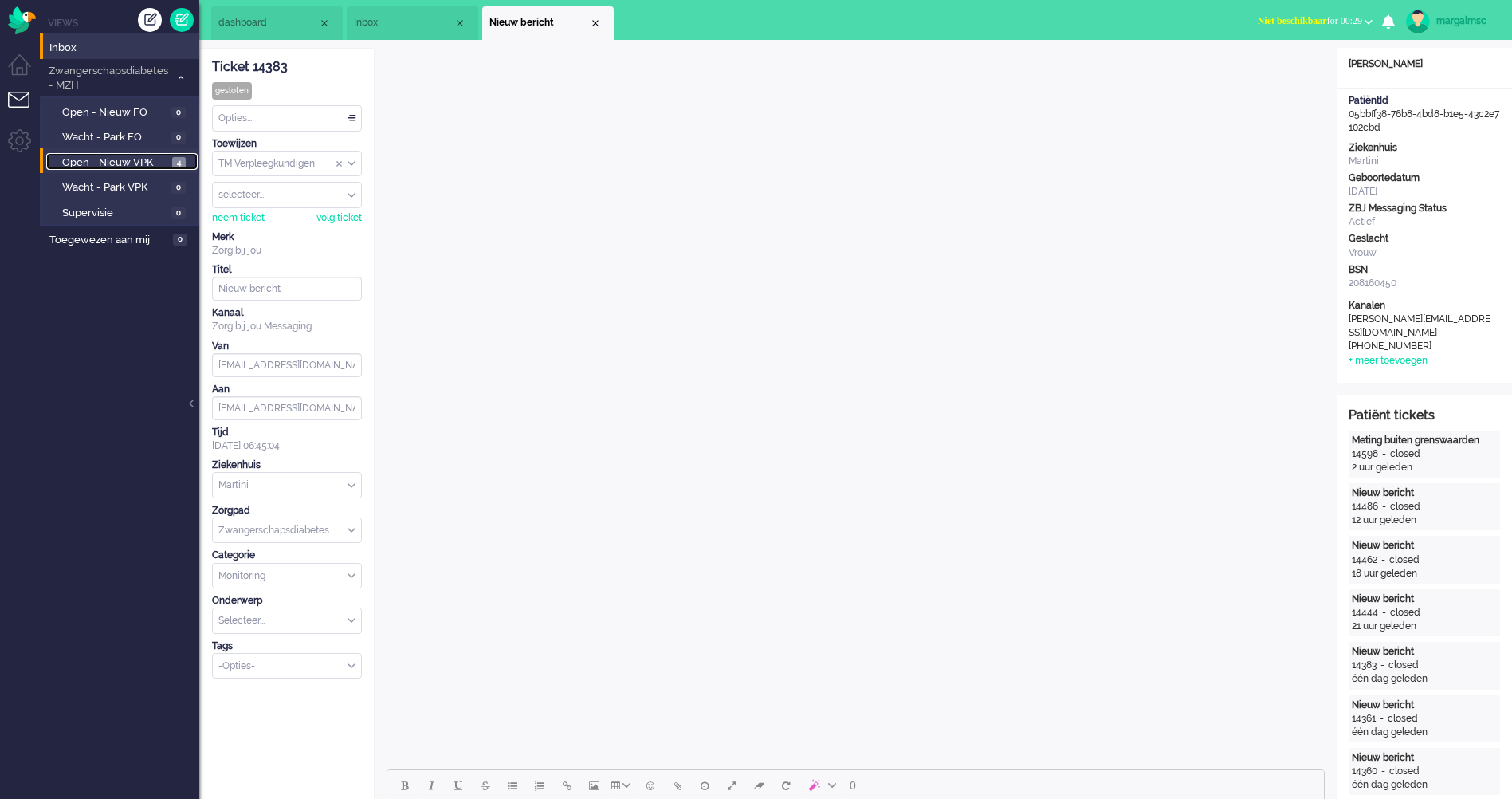
click at [152, 166] on span "Open - Nieuw VPK" at bounding box center [115, 163] width 106 height 15
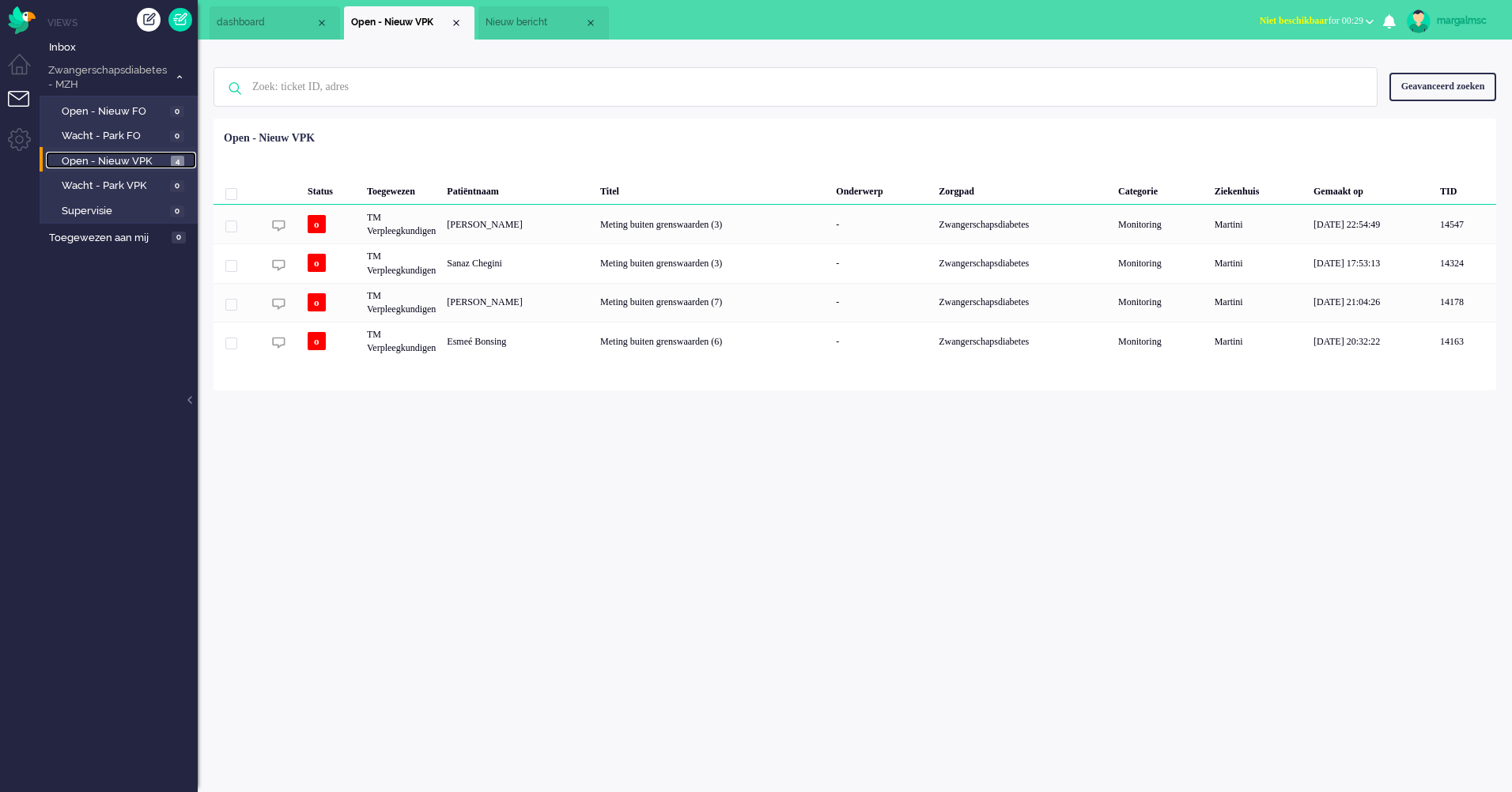
click at [132, 161] on span "Open - Nieuw VPK" at bounding box center [114, 162] width 105 height 15
